Goal: Contribute content: Contribute content

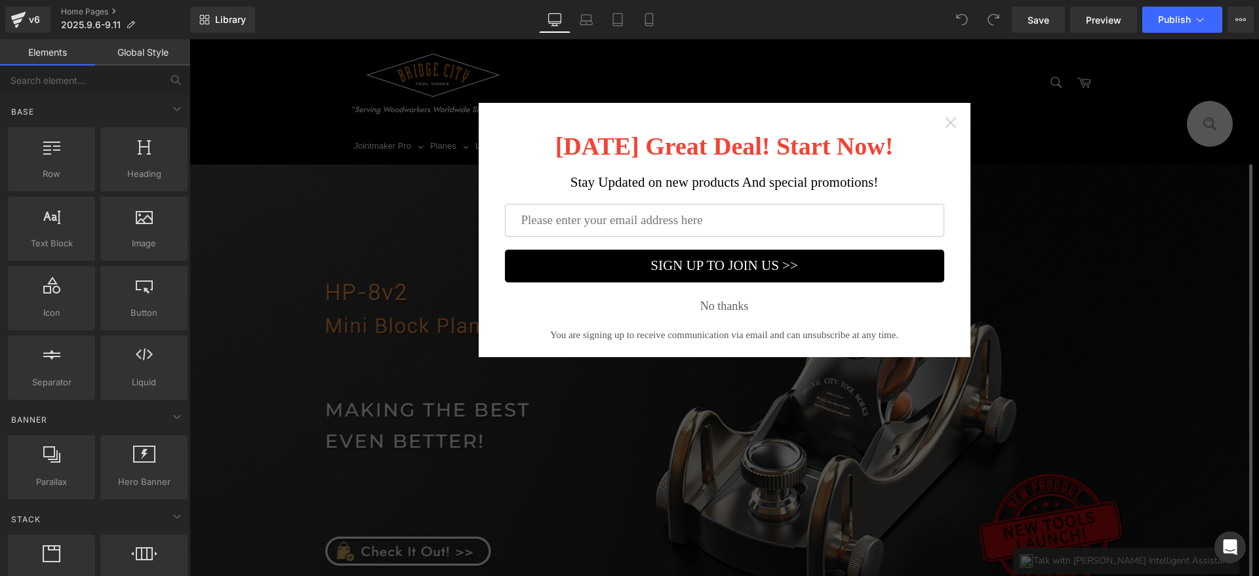
click at [950, 120] on icon "Close widget" at bounding box center [950, 122] width 13 height 13
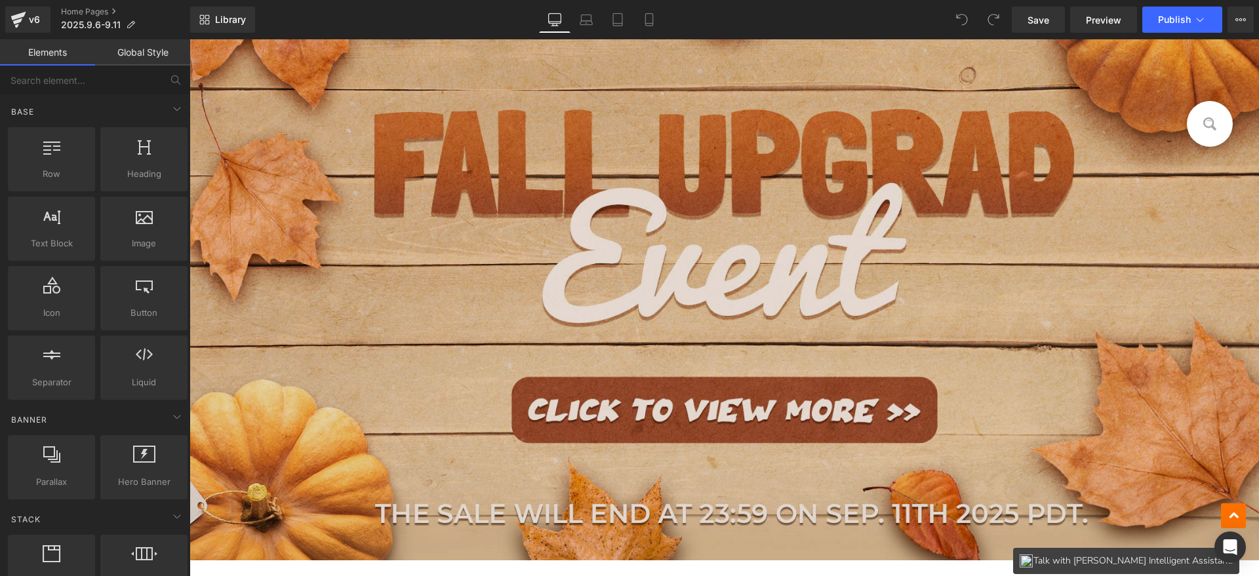
scroll to position [738, 0]
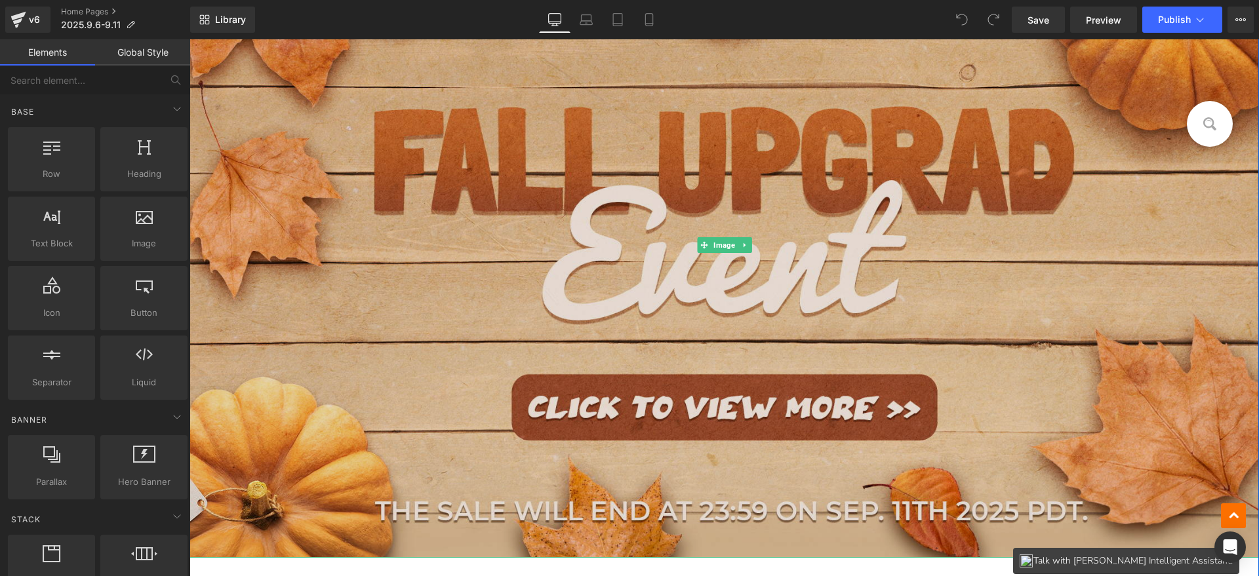
drag, startPoint x: 605, startPoint y: 395, endPoint x: 675, endPoint y: 365, distance: 77.0
click at [605, 395] on img at bounding box center [725, 245] width 1070 height 626
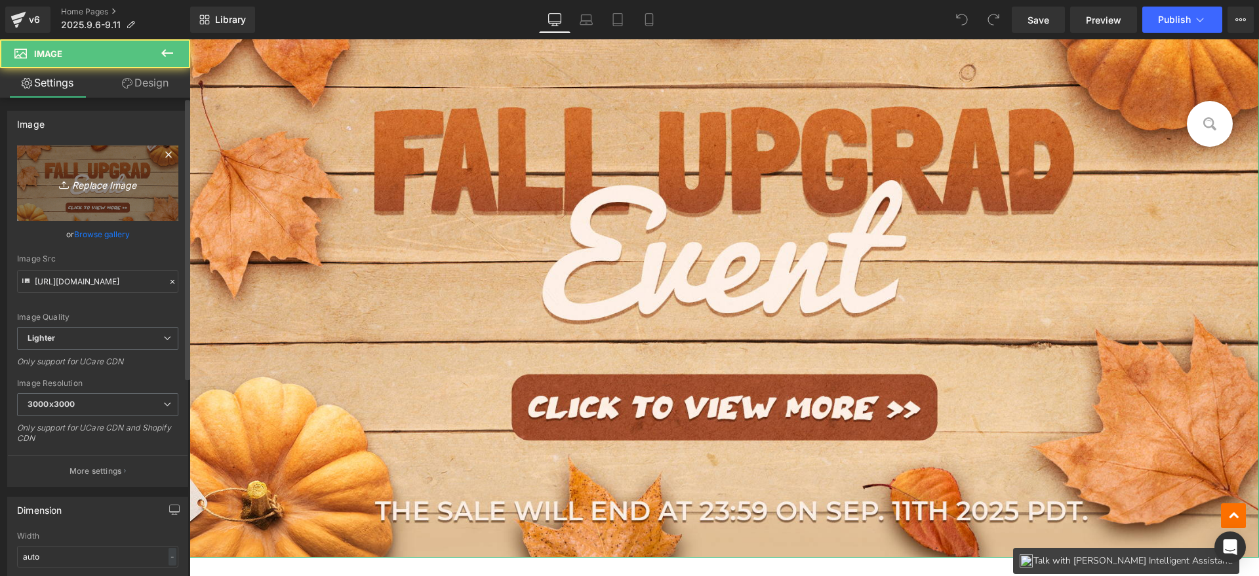
click at [127, 186] on icon "Replace Image" at bounding box center [97, 183] width 105 height 16
type input "C:\fakepath\11_01.jpg"
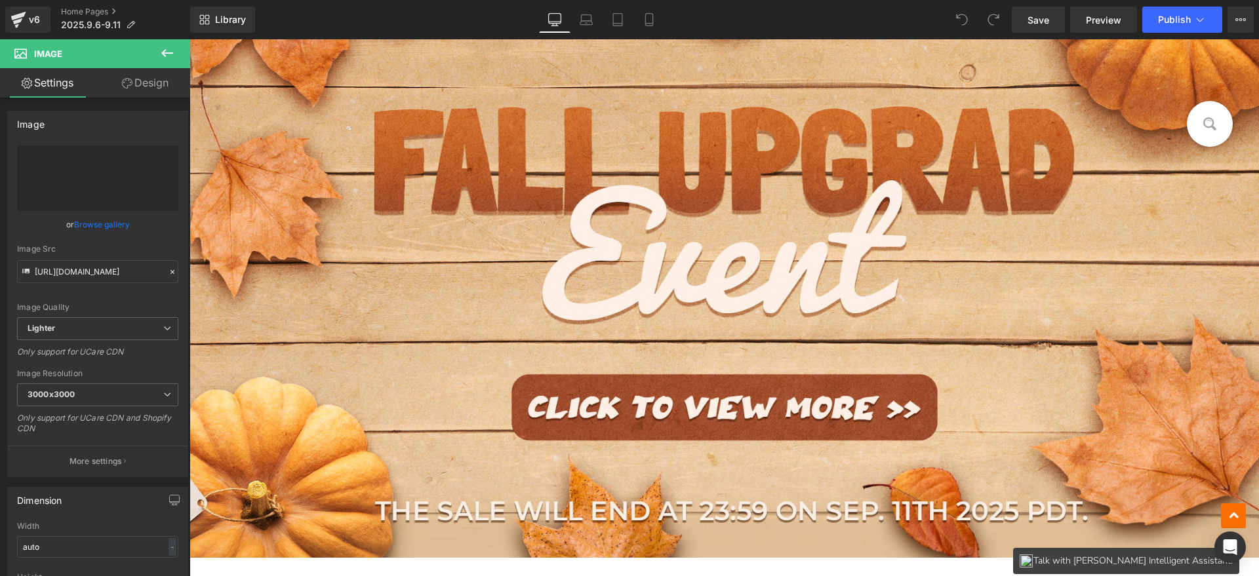
type input "https://ucarecdn.com/b149b171-86c4-4a4c-b23a-0463fd6b598b/-/format/auto/-/previ…"
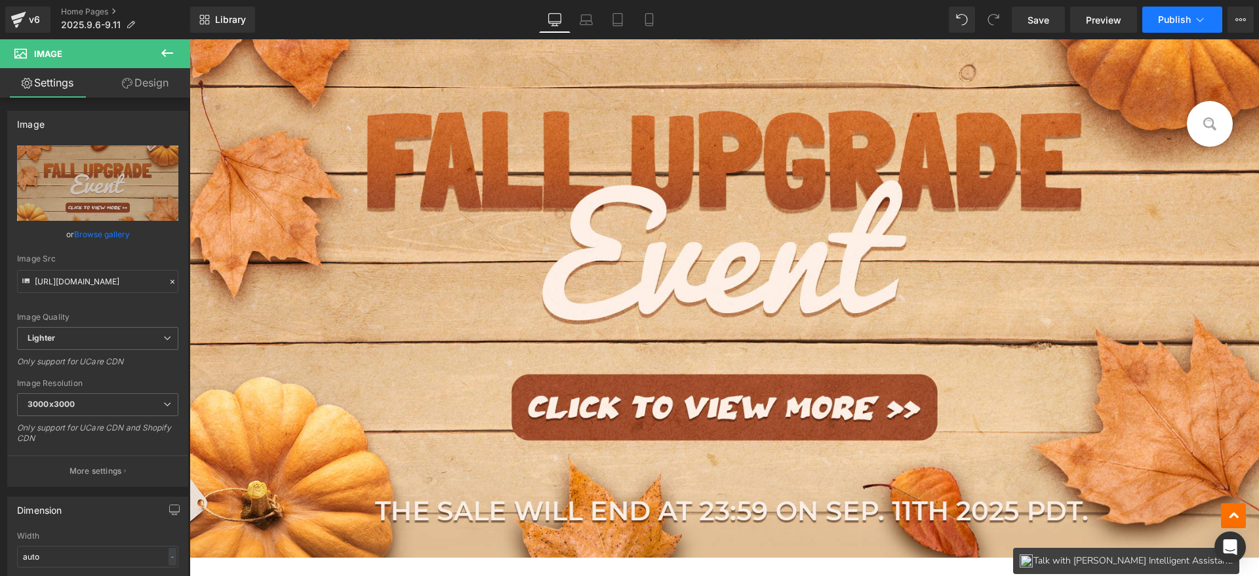
click at [1181, 22] on span "Publish" at bounding box center [1174, 19] width 33 height 10
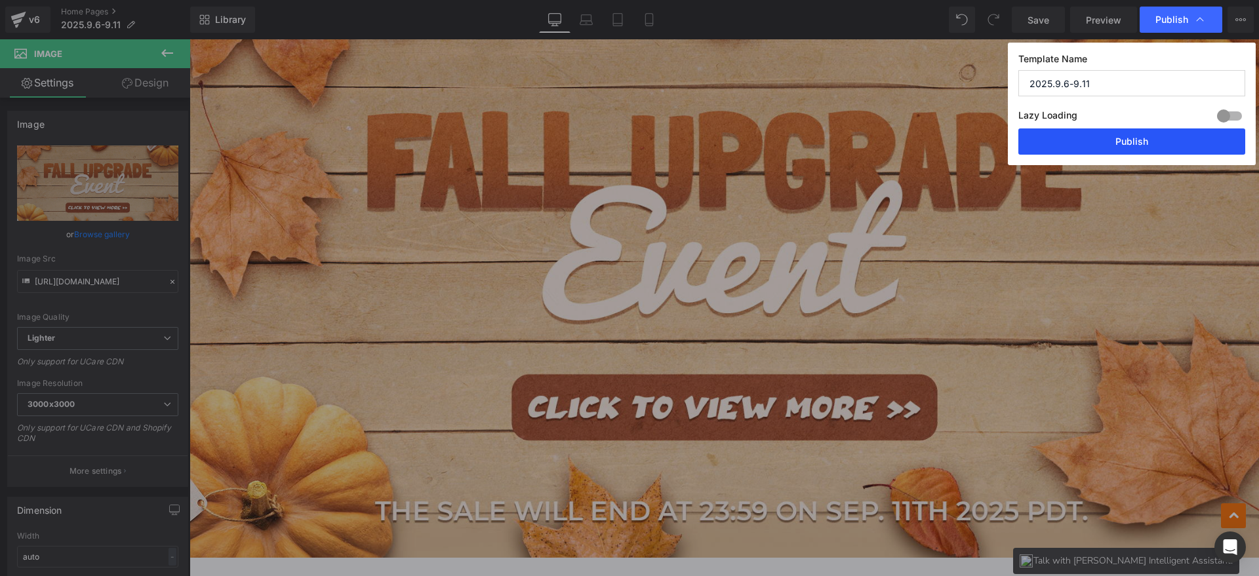
click at [1162, 143] on button "Publish" at bounding box center [1131, 142] width 227 height 26
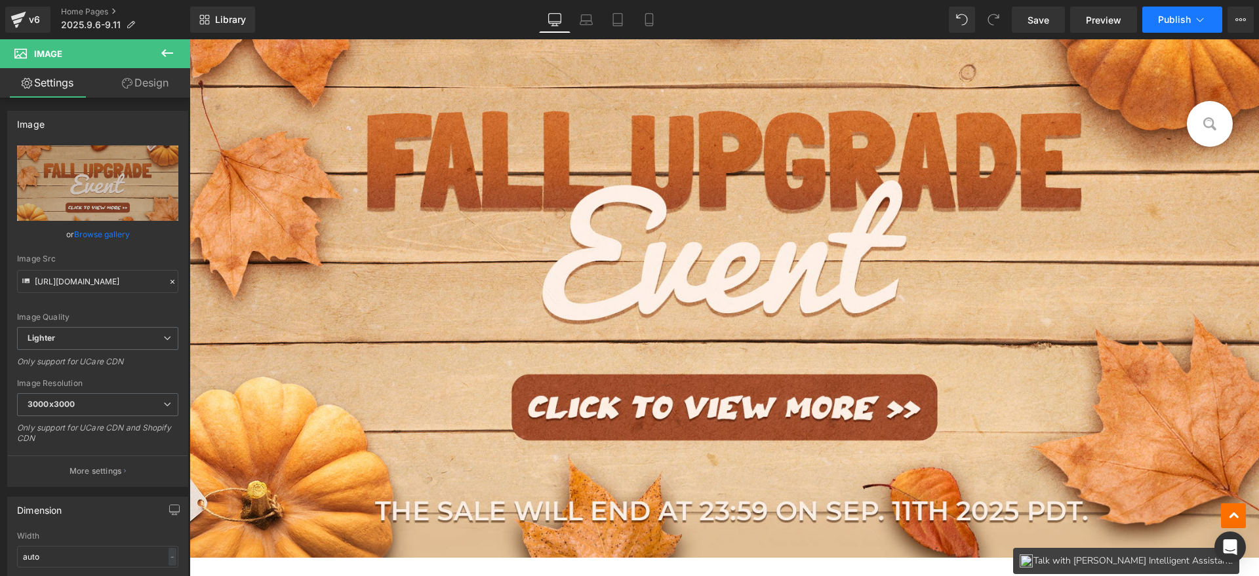
click at [1192, 28] on button "Publish" at bounding box center [1182, 20] width 80 height 26
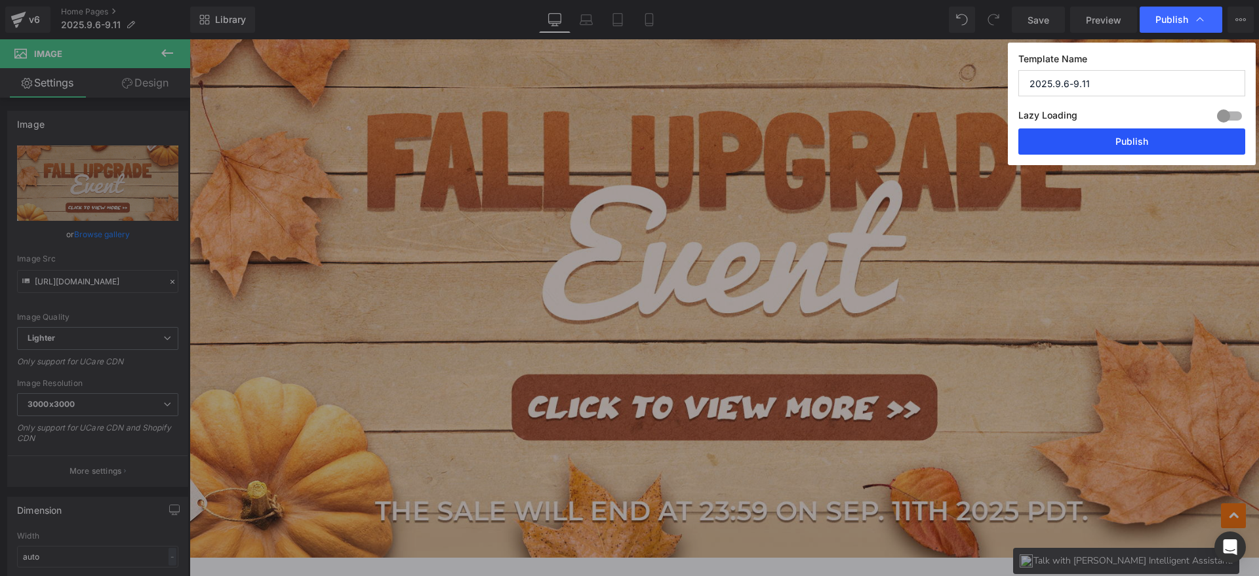
click at [1119, 140] on button "Publish" at bounding box center [1131, 142] width 227 height 26
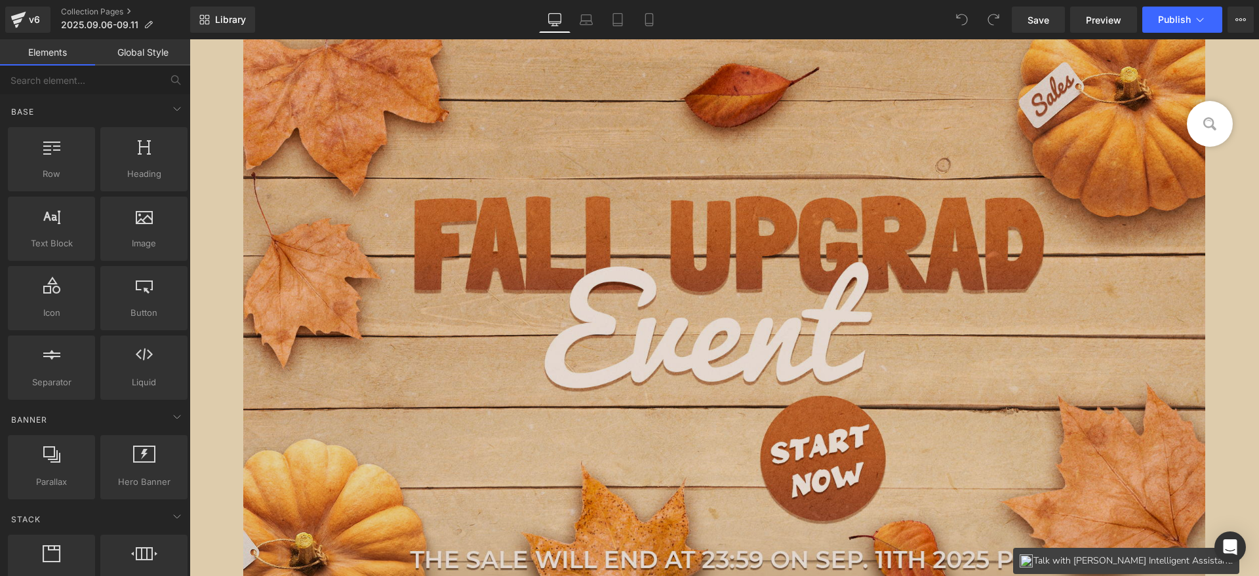
scroll to position [246, 0]
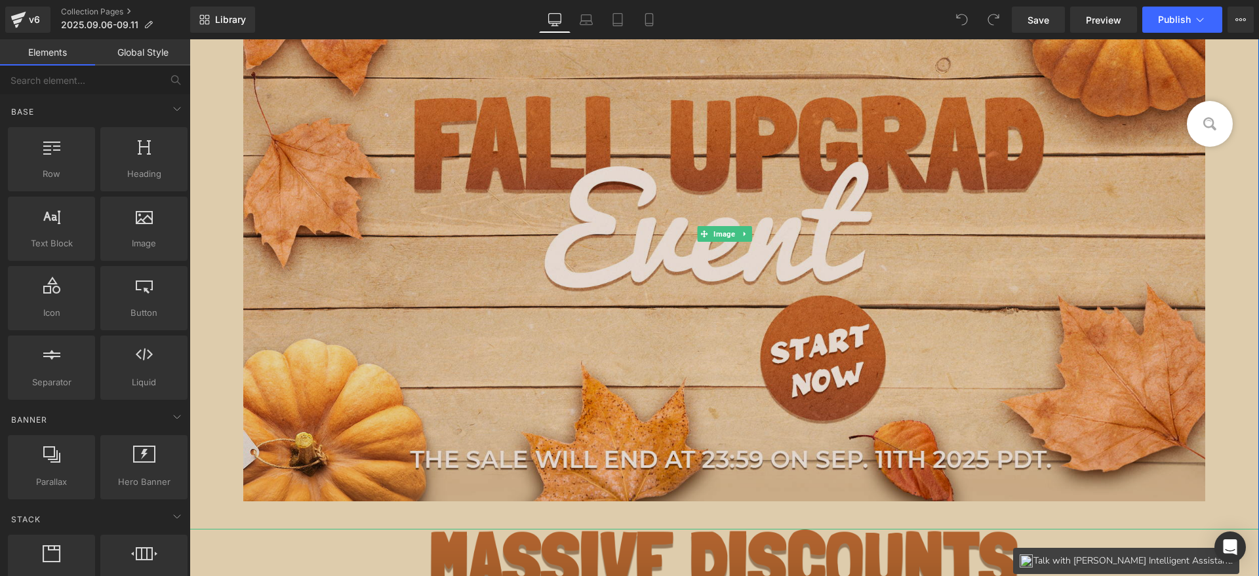
drag, startPoint x: 565, startPoint y: 275, endPoint x: 559, endPoint y: 267, distance: 10.4
click at [565, 275] on img at bounding box center [724, 234] width 963 height 592
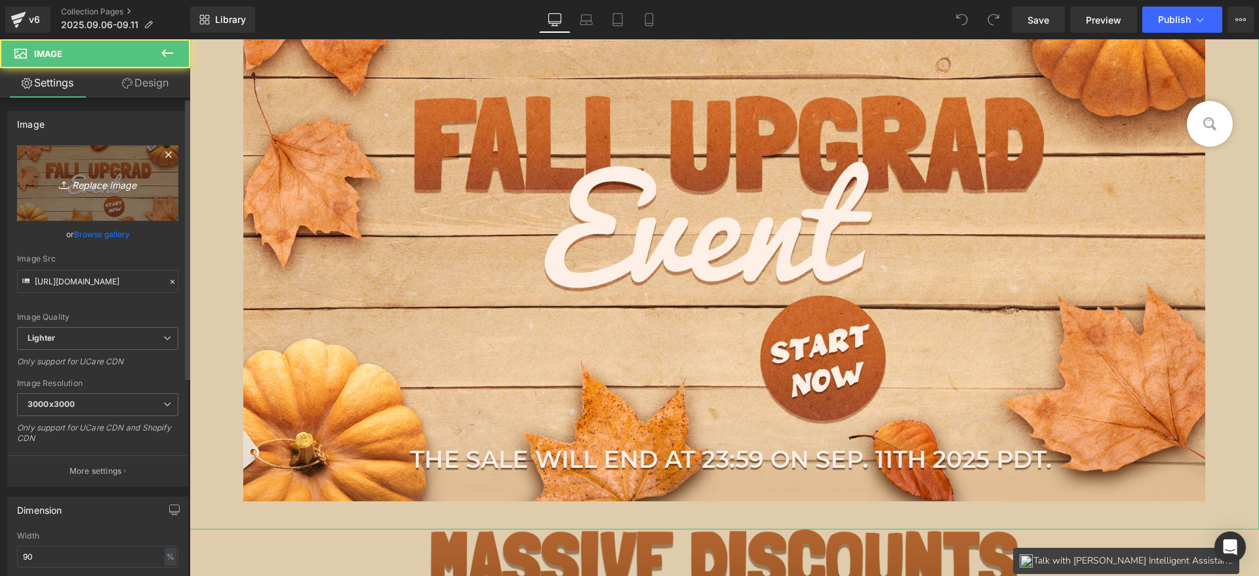
click at [102, 183] on icon "Replace Image" at bounding box center [97, 183] width 105 height 16
type input "C:\fakepath\11-START_01.jpg"
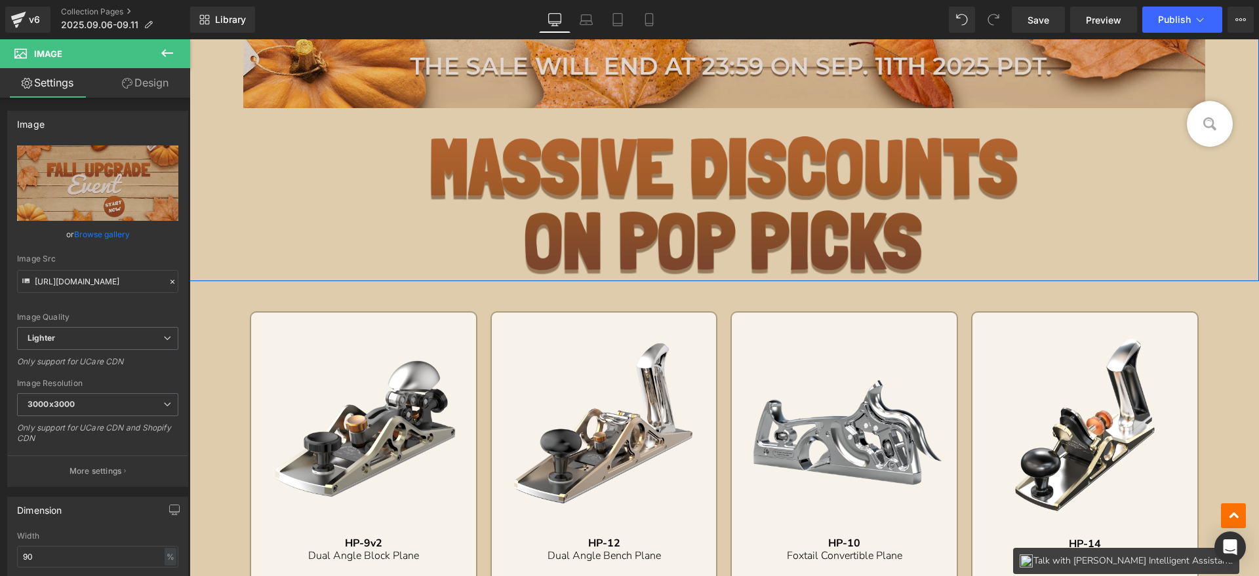
scroll to position [410, 0]
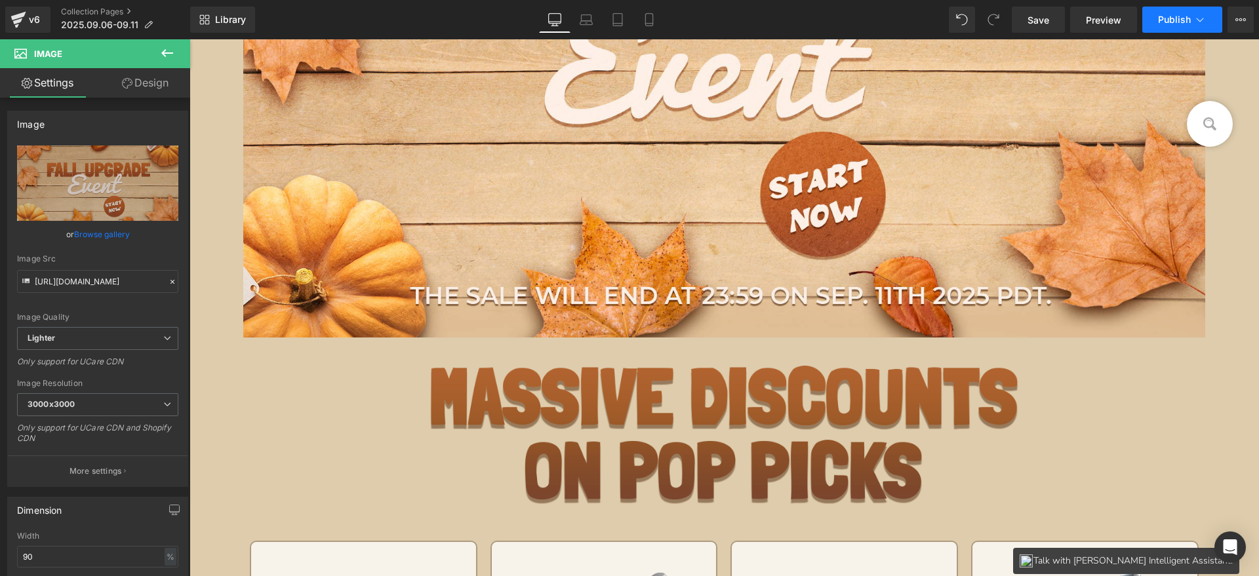
click at [1187, 15] on span "Publish" at bounding box center [1174, 19] width 33 height 10
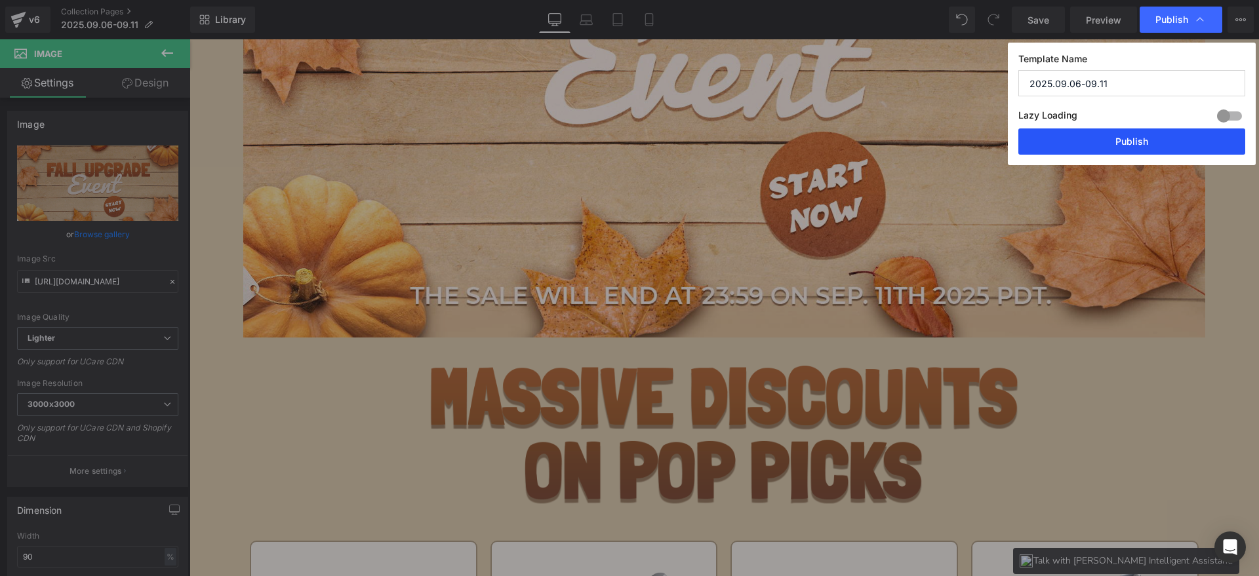
click at [1141, 146] on button "Publish" at bounding box center [1131, 142] width 227 height 26
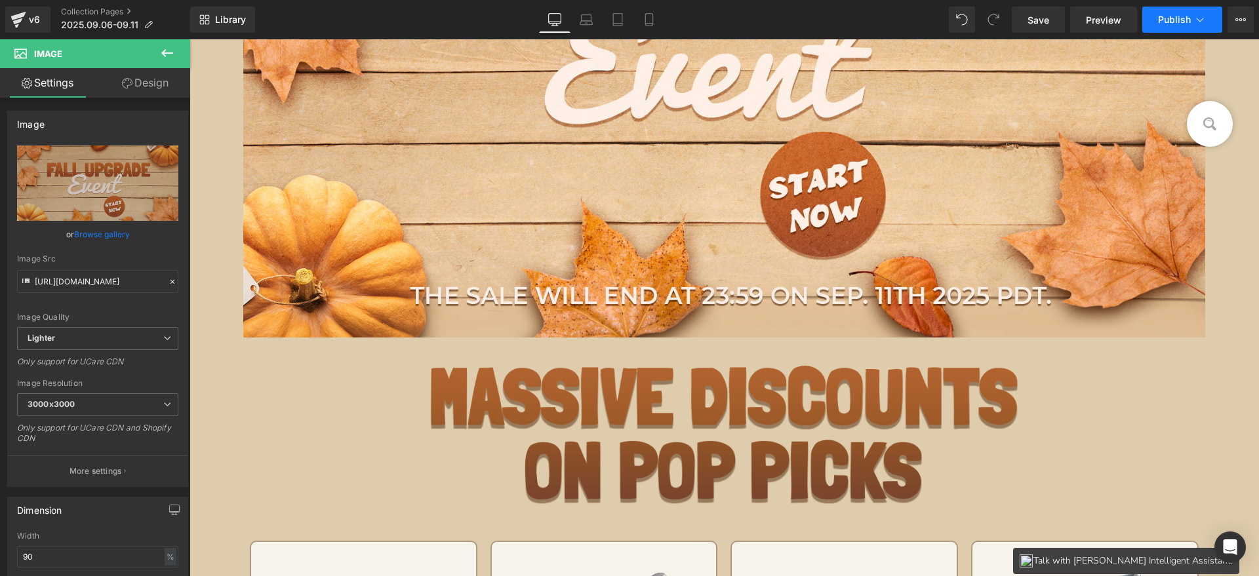
click at [1171, 25] on button "Publish" at bounding box center [1182, 20] width 80 height 26
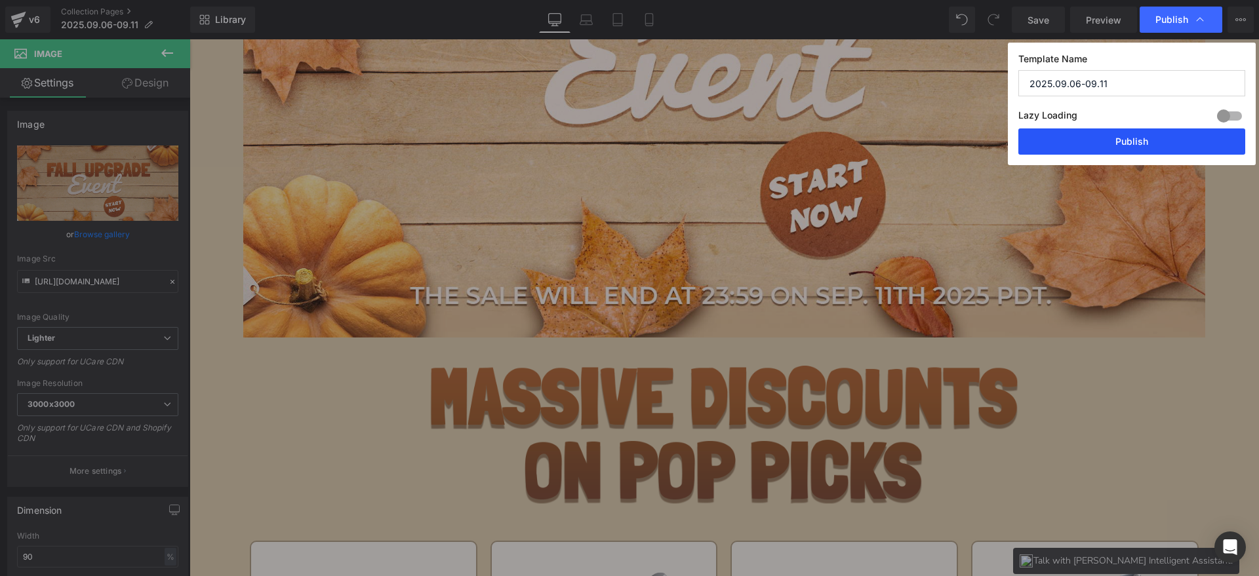
drag, startPoint x: 1113, startPoint y: 143, endPoint x: 923, endPoint y: 104, distance: 194.1
click at [1113, 144] on button "Publish" at bounding box center [1131, 142] width 227 height 26
